Goal: Task Accomplishment & Management: Use online tool/utility

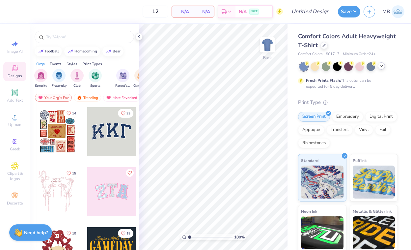
click at [379, 67] on icon at bounding box center [381, 65] width 5 height 5
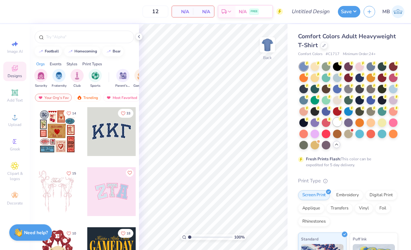
click at [333, 126] on div at bounding box center [337, 122] width 9 height 9
click at [139, 36] on icon at bounding box center [138, 36] width 5 height 5
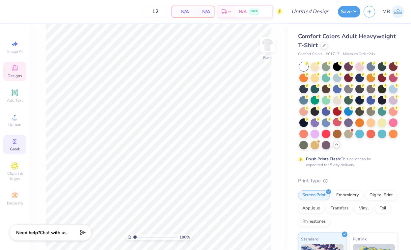
click at [13, 142] on circle at bounding box center [14, 142] width 4 height 4
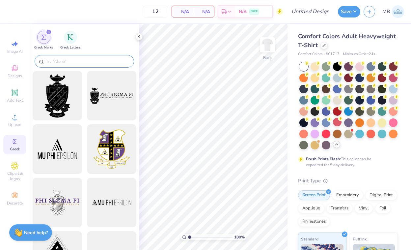
click at [72, 60] on input "text" at bounding box center [87, 61] width 84 height 7
click at [17, 176] on span "Clipart & logos" at bounding box center [14, 176] width 23 height 11
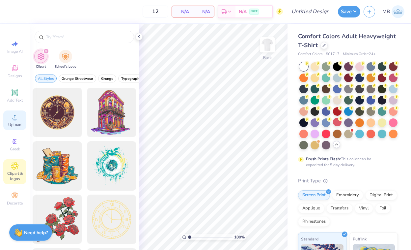
click at [15, 121] on div "Upload" at bounding box center [14, 119] width 23 height 19
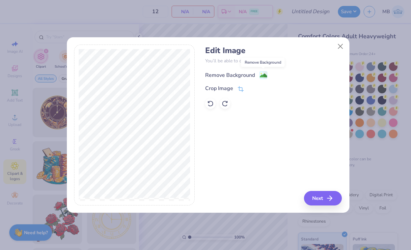
click at [267, 75] on image at bounding box center [263, 75] width 7 height 7
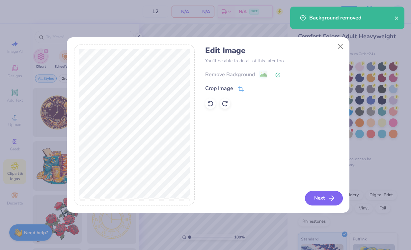
click at [325, 199] on button "Next" at bounding box center [324, 198] width 38 height 14
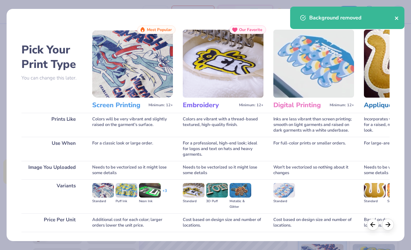
click at [397, 18] on icon "close" at bounding box center [396, 17] width 3 height 3
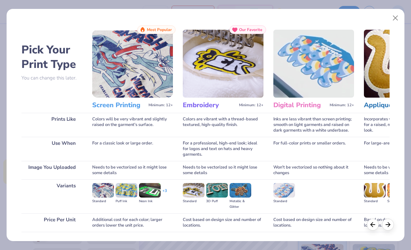
click at [397, 18] on button "Close" at bounding box center [395, 18] width 13 height 13
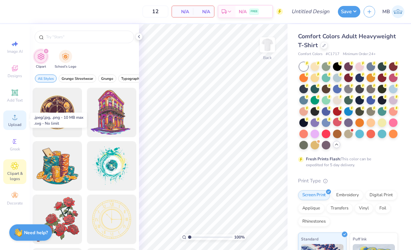
click at [16, 117] on icon at bounding box center [15, 117] width 8 height 8
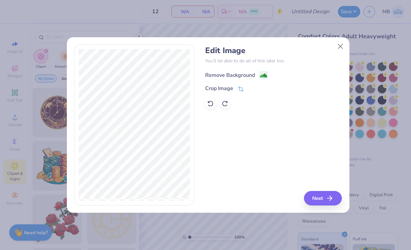
click at [262, 72] on image at bounding box center [263, 75] width 7 height 7
click at [325, 193] on button "Next" at bounding box center [324, 198] width 38 height 14
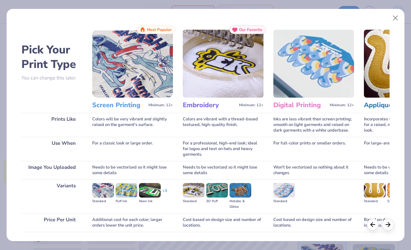
click at [135, 81] on img at bounding box center [132, 64] width 81 height 68
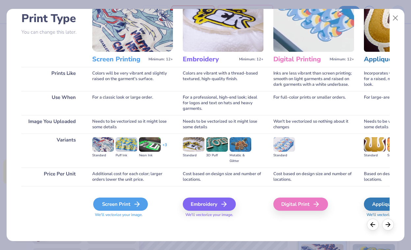
scroll to position [46, 0]
click at [119, 202] on div "Screen Print" at bounding box center [120, 203] width 55 height 13
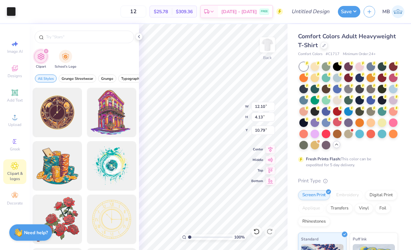
type input "12.10"
type input "4.13"
type input "3.00"
click at [14, 96] on icon at bounding box center [15, 93] width 8 height 8
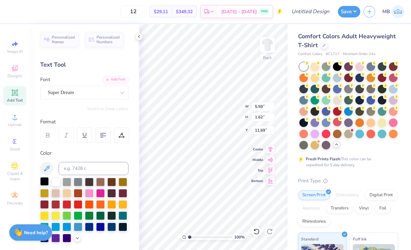
click at [42, 180] on div at bounding box center [44, 181] width 9 height 9
type textarea "Brothers"
type input "7.69"
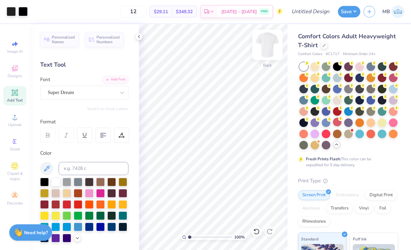
click at [265, 44] on img at bounding box center [267, 45] width 26 height 26
click at [11, 99] on span "Add Text" at bounding box center [15, 99] width 16 height 5
paste textarea "DST Charity Bash"
type textarea "DST Charity Bash"
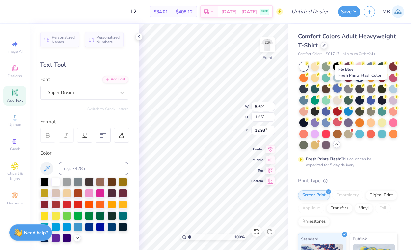
type input "14.53"
type input "1.55"
type input "12.98"
click at [342, 88] on div at bounding box center [337, 88] width 9 height 9
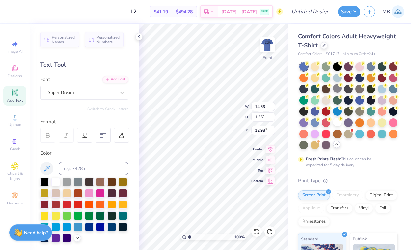
type input "5.69"
type input "1.65"
type input "12.93"
type input "14.53"
type input "1.55"
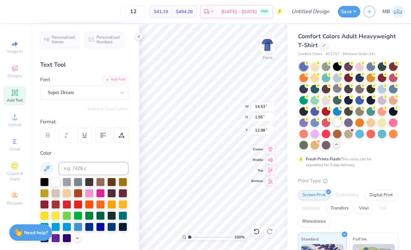
click at [333, 126] on div at bounding box center [337, 122] width 9 height 9
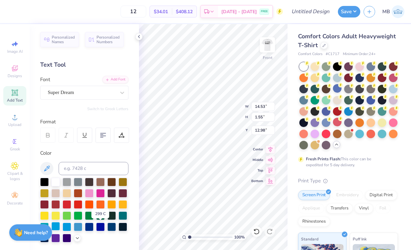
click at [60, 226] on div at bounding box center [55, 226] width 9 height 9
type input "3.00"
click at [14, 101] on span "Add Text" at bounding box center [15, 99] width 16 height 5
paste textarea "[DATE]"
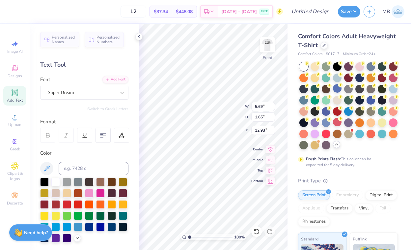
scroll to position [5, 2]
type textarea "[DATE]"
click at [60, 227] on div at bounding box center [55, 226] width 9 height 9
type input "9.84"
type input "1.27"
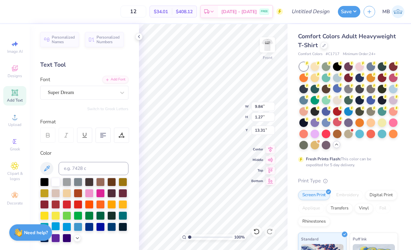
type input "4.96"
click at [15, 96] on div "Add Text" at bounding box center [14, 95] width 23 height 19
type input "5.69"
type input "1.65"
type input "12.93"
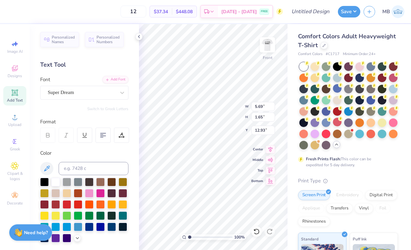
paste textarea "[US_STATE]"
type textarea "[US_STATE]"
click at [60, 226] on div at bounding box center [55, 226] width 9 height 9
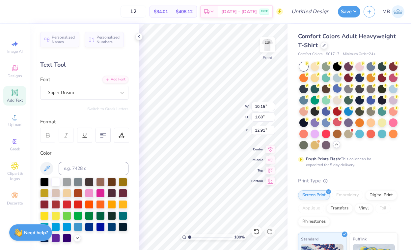
type input "7.35"
type input "1.22"
type input "6.69"
click at [268, 49] on img at bounding box center [267, 45] width 26 height 26
click at [269, 47] on img at bounding box center [267, 45] width 26 height 26
